Goal: Task Accomplishment & Management: Manage account settings

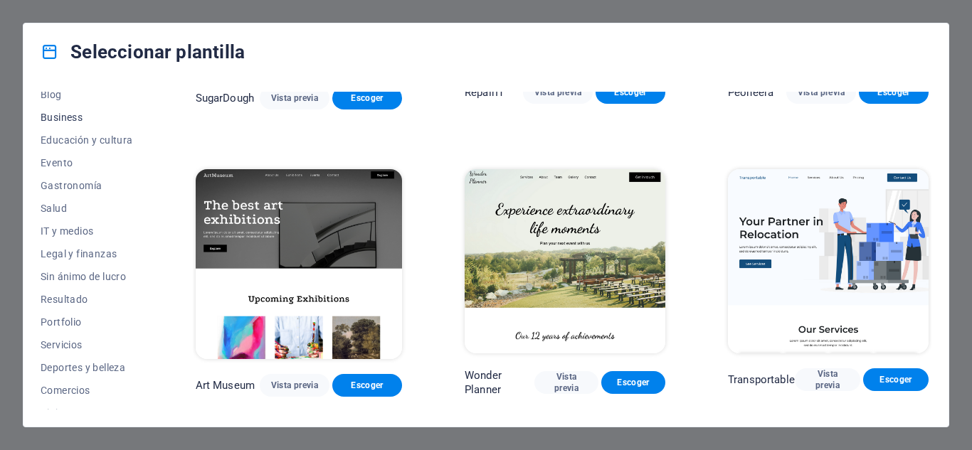
scroll to position [251, 0]
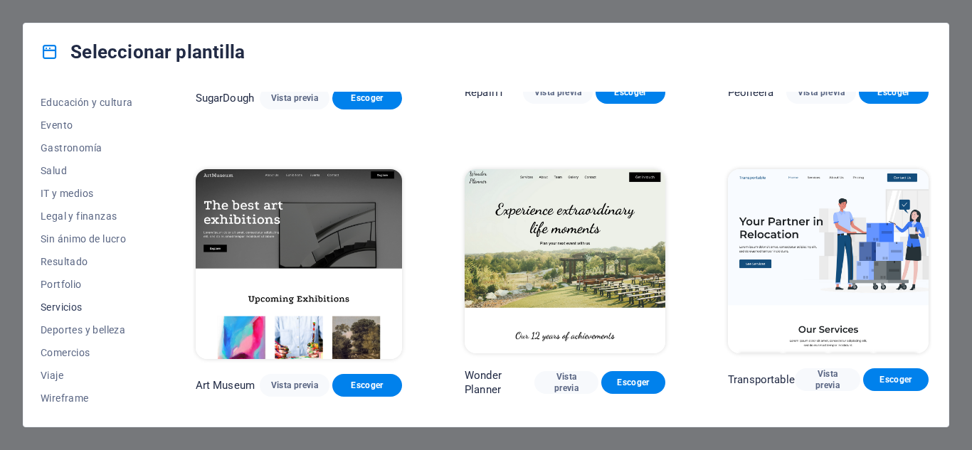
click at [69, 303] on span "Servicios" at bounding box center [87, 307] width 92 height 11
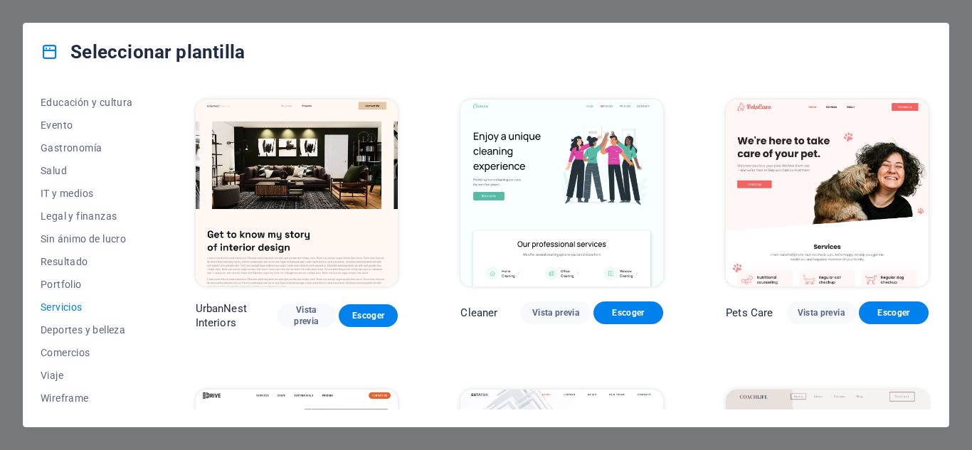
scroll to position [0, 0]
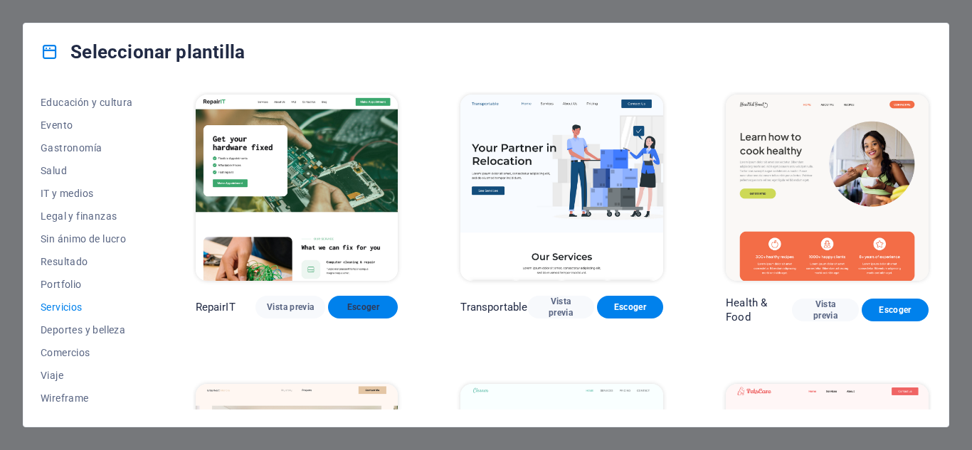
click at [350, 307] on span "Escoger" at bounding box center [362, 307] width 47 height 11
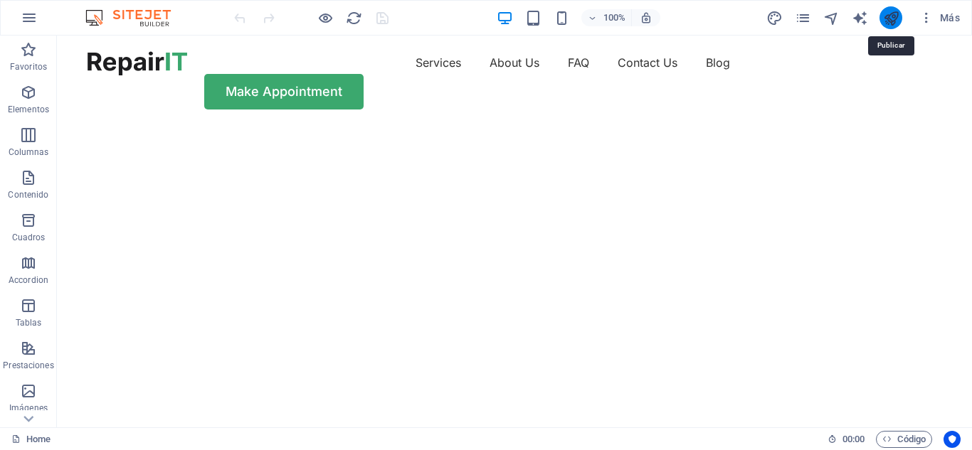
click at [886, 23] on icon "publish" at bounding box center [891, 18] width 16 height 16
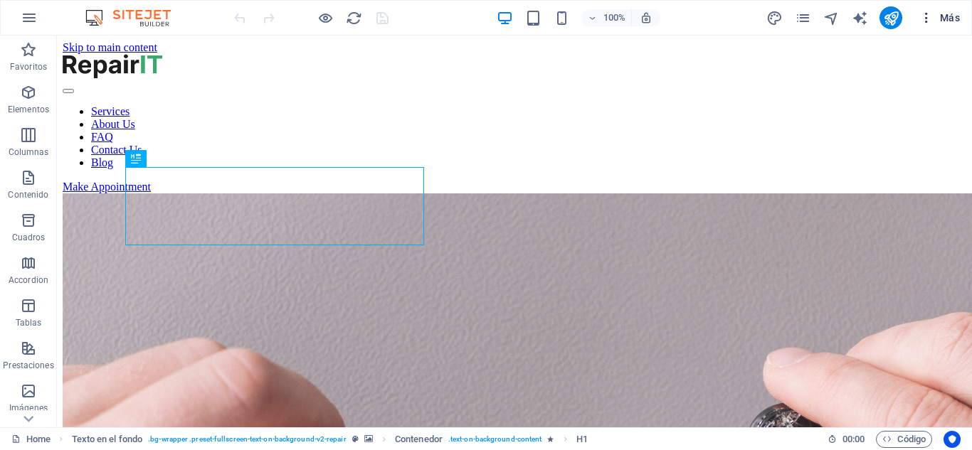
click at [929, 11] on icon "button" at bounding box center [926, 18] width 14 height 14
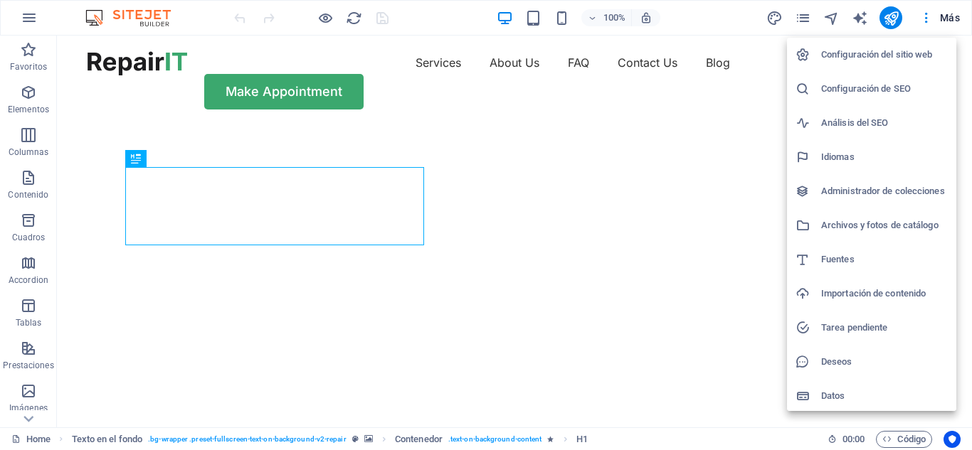
click at [888, 16] on div at bounding box center [486, 225] width 972 height 450
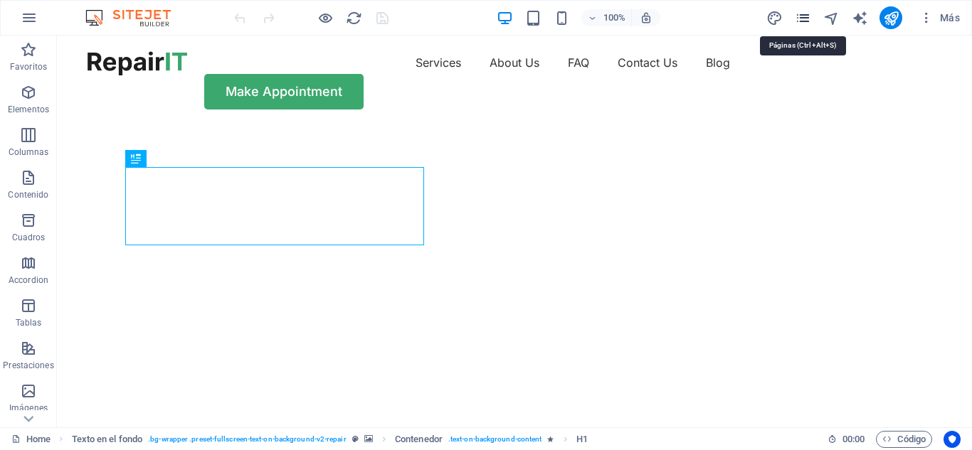
click at [798, 15] on icon "pages" at bounding box center [802, 18] width 16 height 16
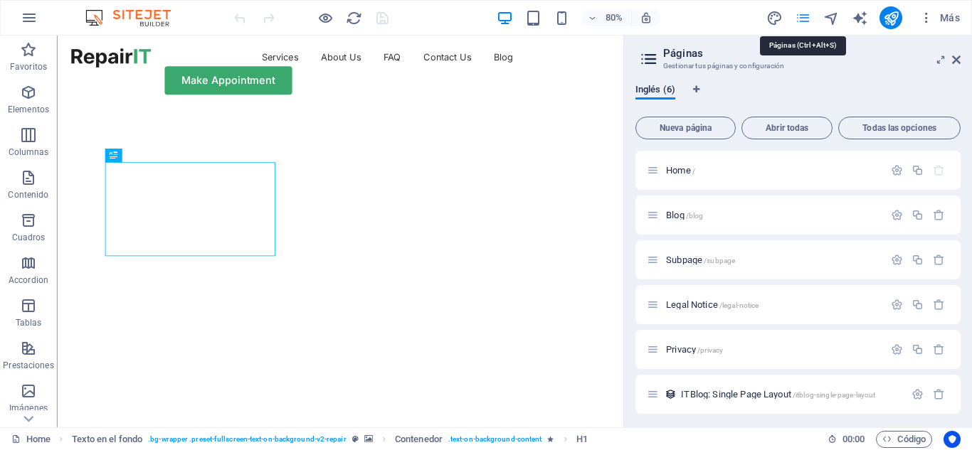
click at [798, 15] on icon "pages" at bounding box center [802, 18] width 16 height 16
click at [26, 16] on icon "button" at bounding box center [29, 17] width 17 height 17
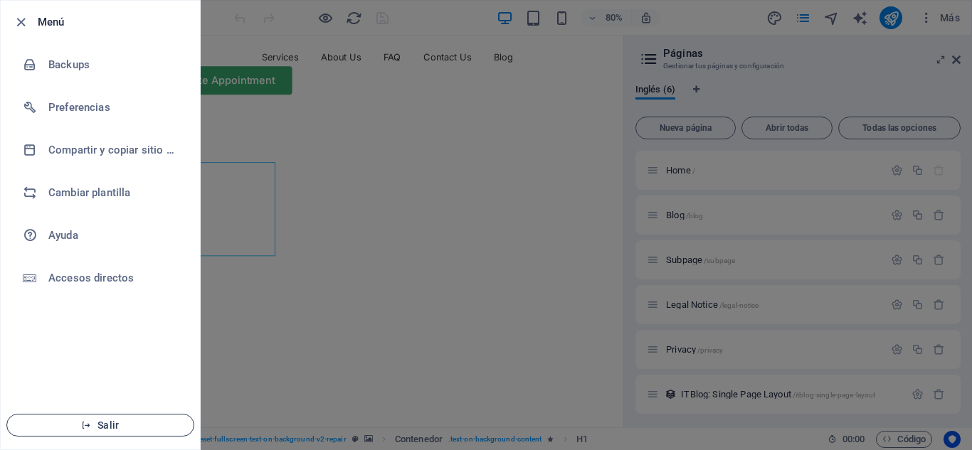
click at [101, 415] on button "Salir" at bounding box center [100, 425] width 188 height 23
